Goal: Check status

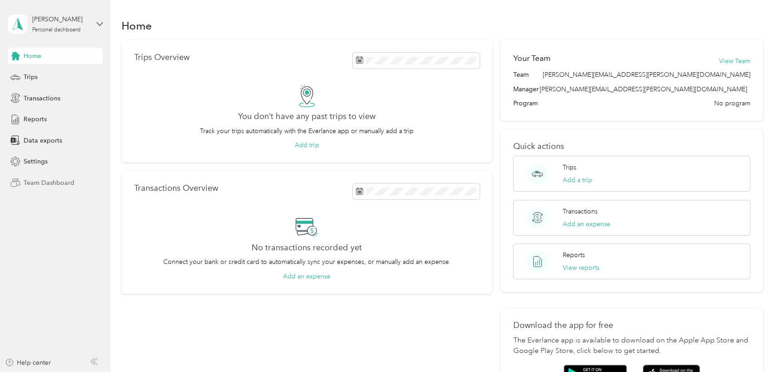
click at [50, 186] on span "Team Dashboard" at bounding box center [49, 183] width 51 height 10
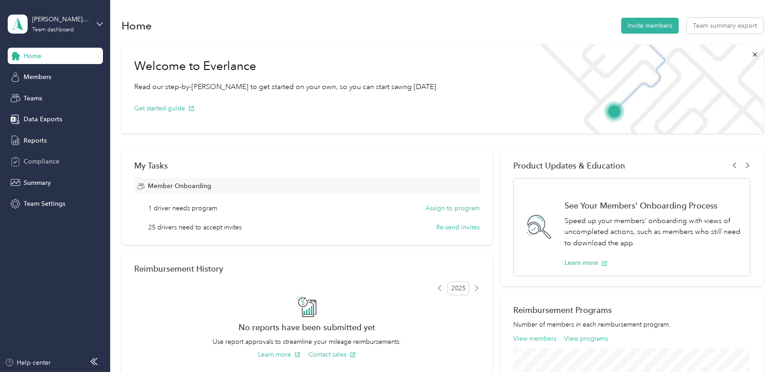
click at [48, 160] on span "Compliance" at bounding box center [42, 162] width 36 height 10
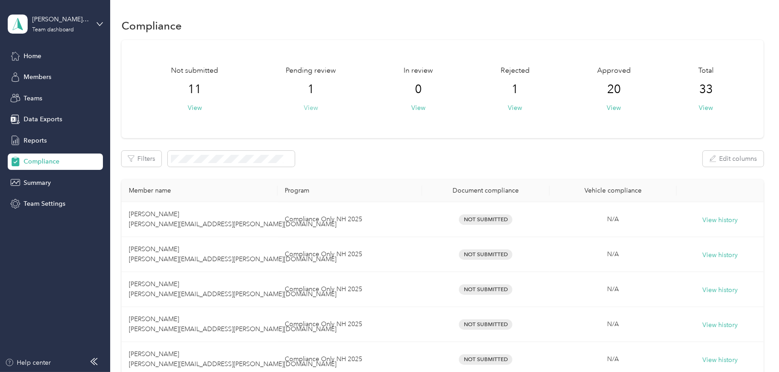
click at [312, 108] on button "View" at bounding box center [311, 108] width 14 height 10
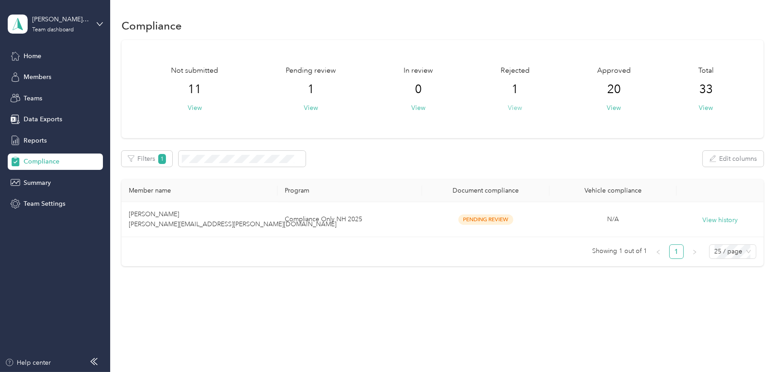
click at [517, 104] on button "View" at bounding box center [516, 108] width 14 height 10
click at [621, 108] on button "View" at bounding box center [614, 108] width 14 height 10
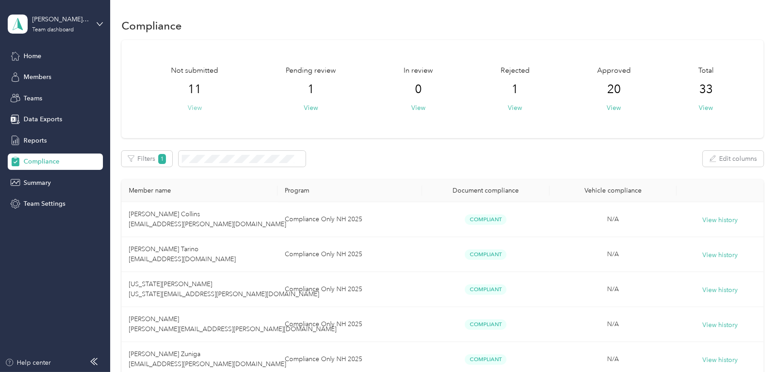
click at [193, 104] on button "View" at bounding box center [195, 108] width 14 height 10
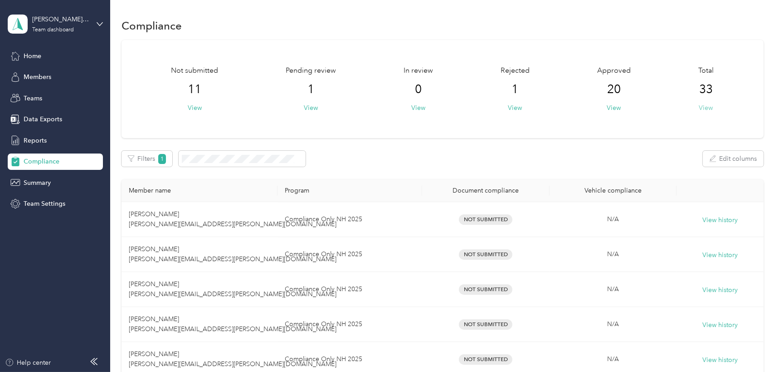
click at [702, 110] on button "View" at bounding box center [706, 108] width 14 height 10
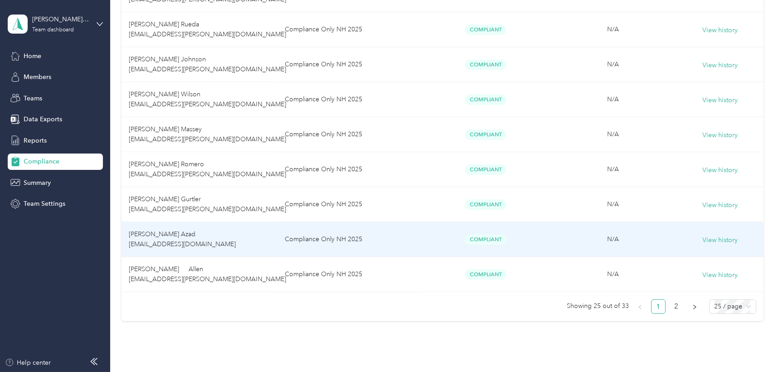
scroll to position [826, 0]
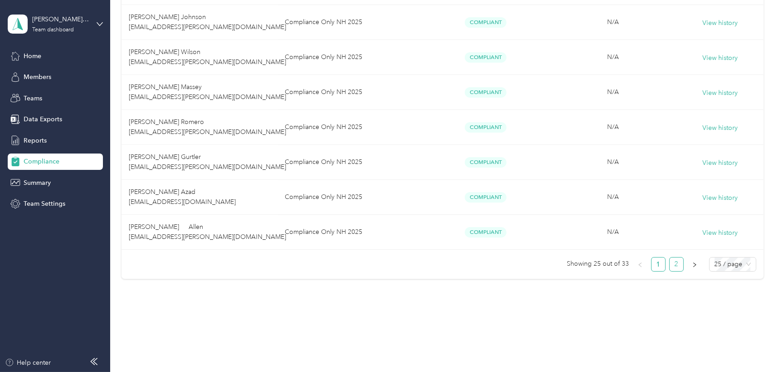
click at [671, 262] on link "2" at bounding box center [677, 264] width 14 height 14
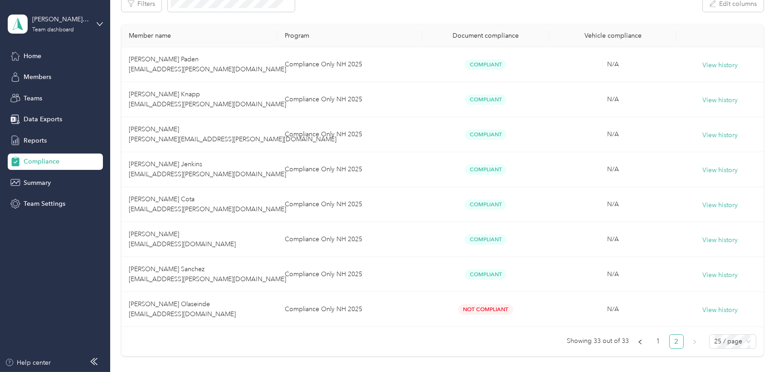
scroll to position [232, 0]
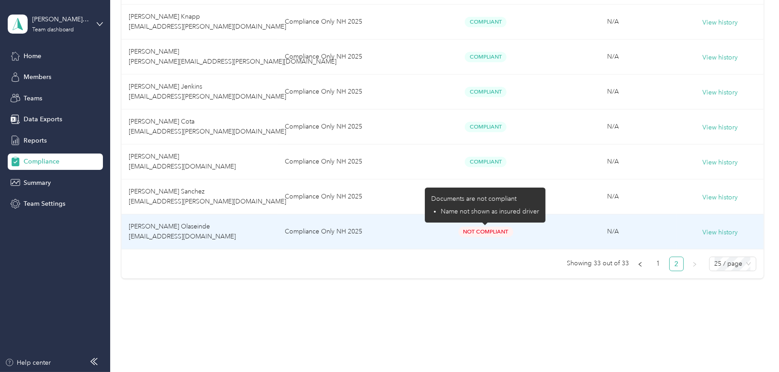
click at [491, 233] on span "Not Compliant" at bounding box center [486, 231] width 55 height 10
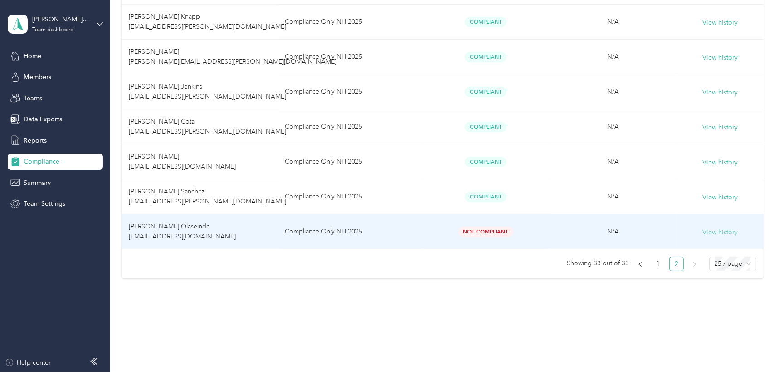
click at [714, 235] on button "View history" at bounding box center [720, 232] width 35 height 10
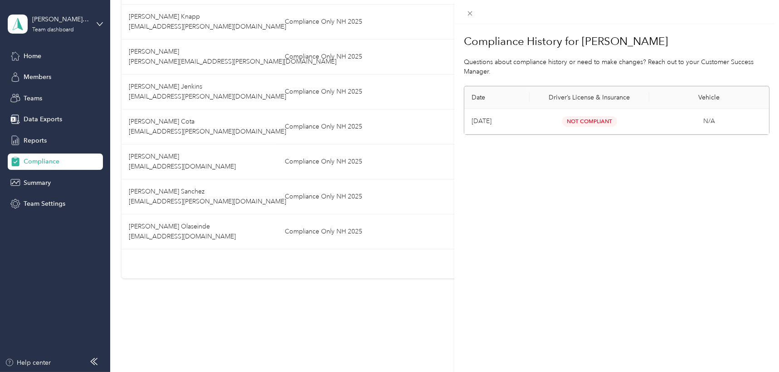
click at [385, 331] on div "Compliance History for [PERSON_NAME] Questions about compliance history or need…" at bounding box center [389, 186] width 779 height 372
